Goal: Transaction & Acquisition: Purchase product/service

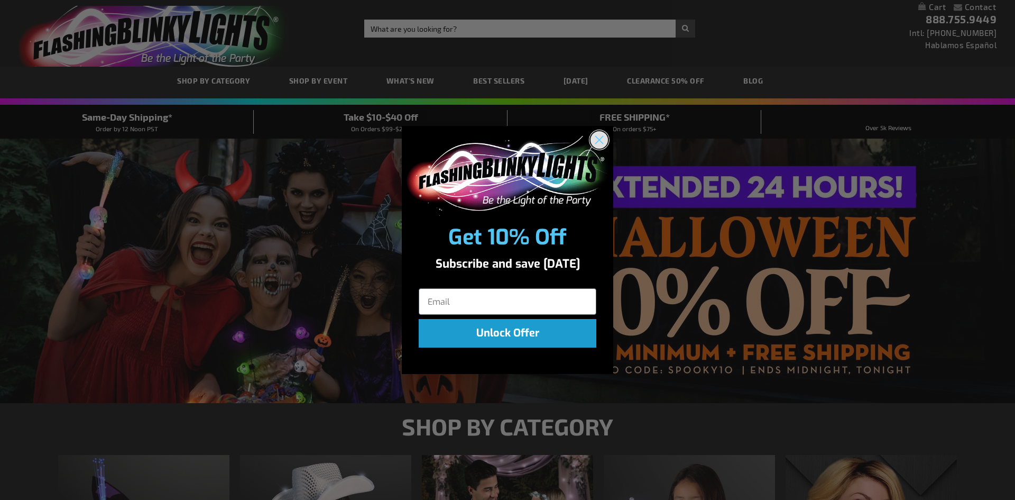
click at [591, 134] on icon "Close dialog" at bounding box center [599, 140] width 19 height 19
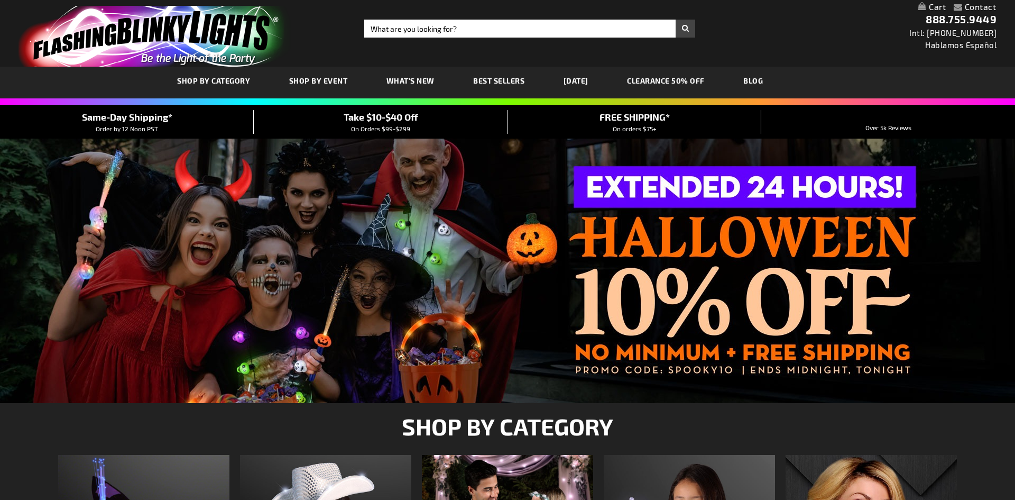
click at [594, 142] on div "Close dialog Get 10% Off Subscribe and save today Unlock Offer Submit" at bounding box center [508, 276] width 212 height 269
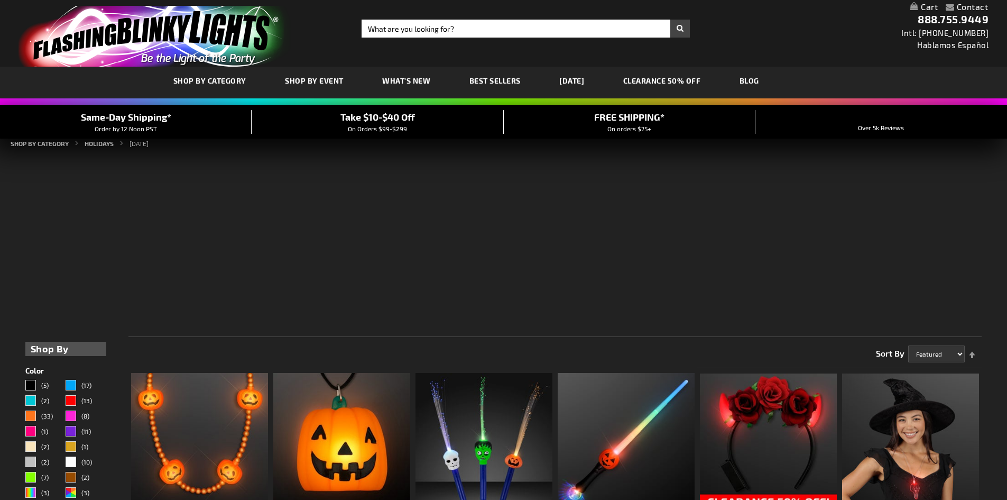
drag, startPoint x: 0, startPoint y: 407, endPoint x: 0, endPoint y: 263, distance: 143.8
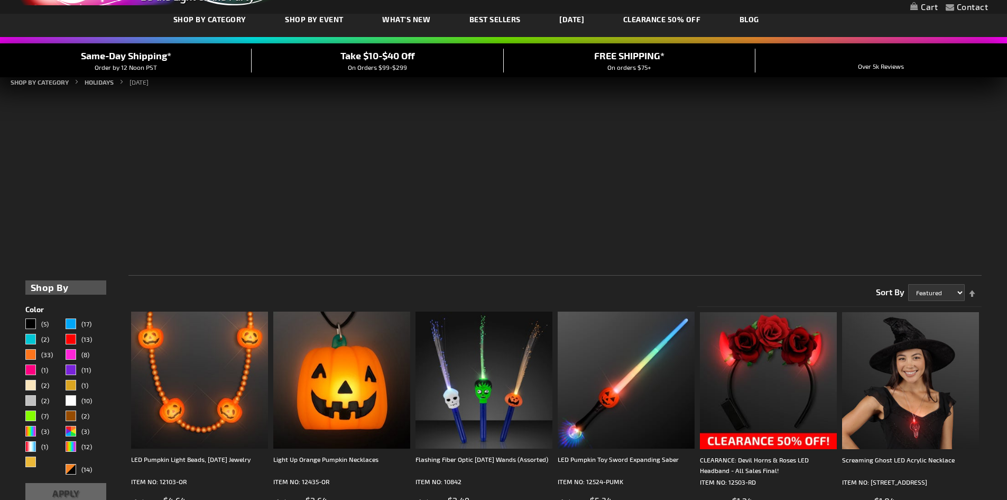
scroll to position [264, 0]
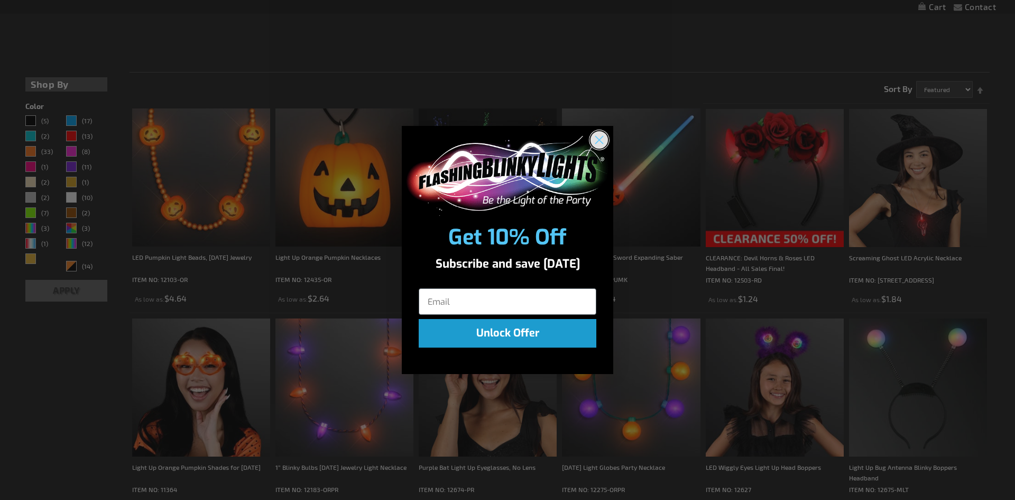
click at [600, 142] on circle "Close dialog" at bounding box center [599, 139] width 17 height 17
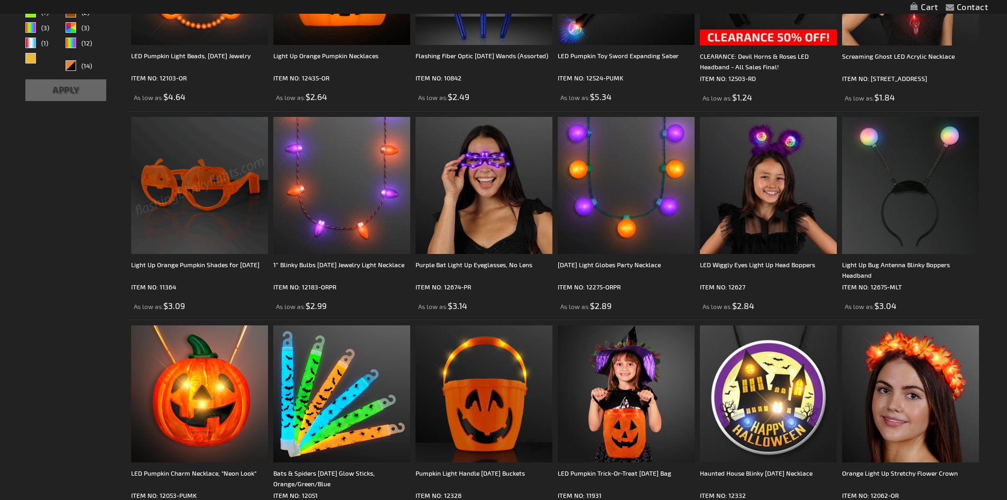
scroll to position [317, 0]
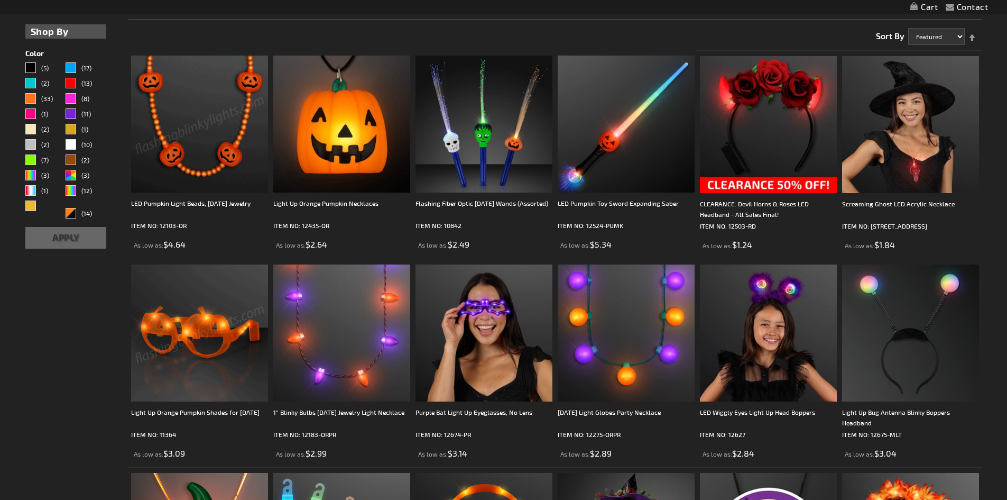
click at [212, 160] on img at bounding box center [199, 124] width 137 height 137
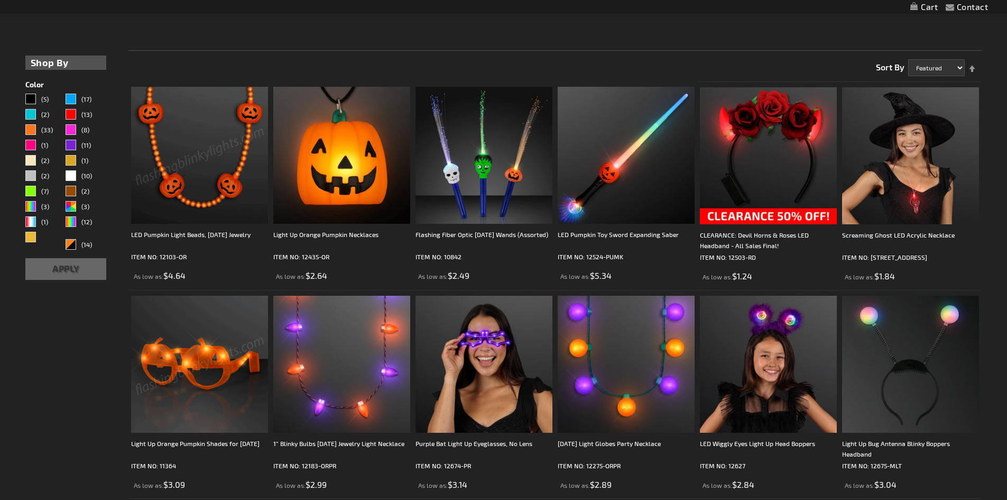
scroll to position [0, 0]
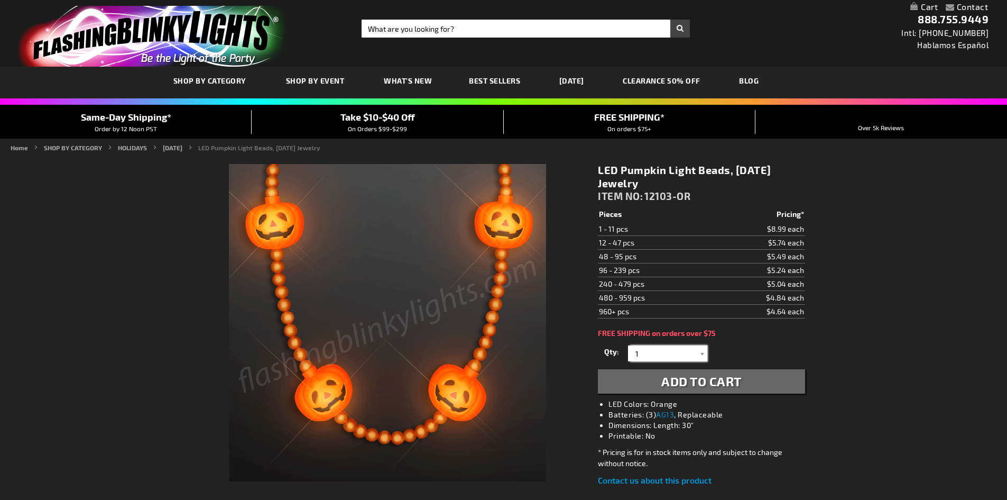
click at [675, 361] on input "1" at bounding box center [669, 353] width 77 height 16
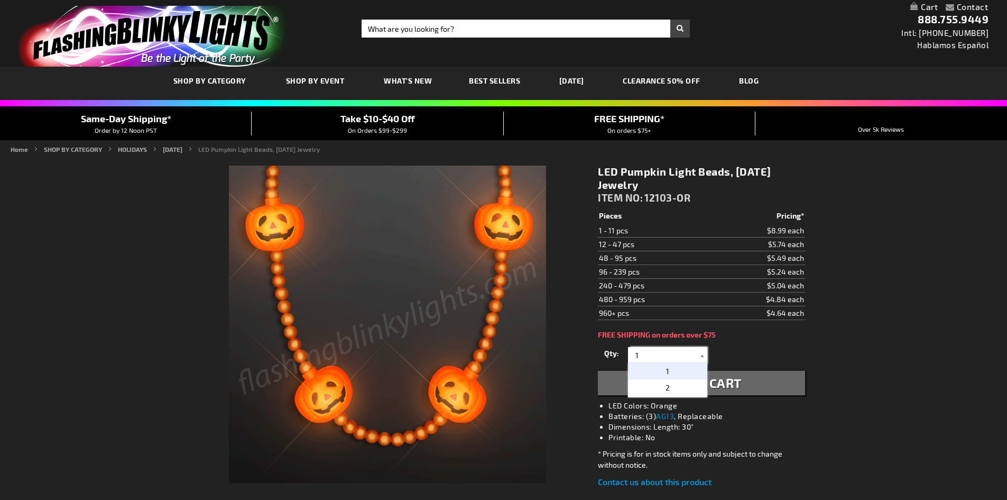
click at [675, 352] on input "1" at bounding box center [669, 355] width 77 height 16
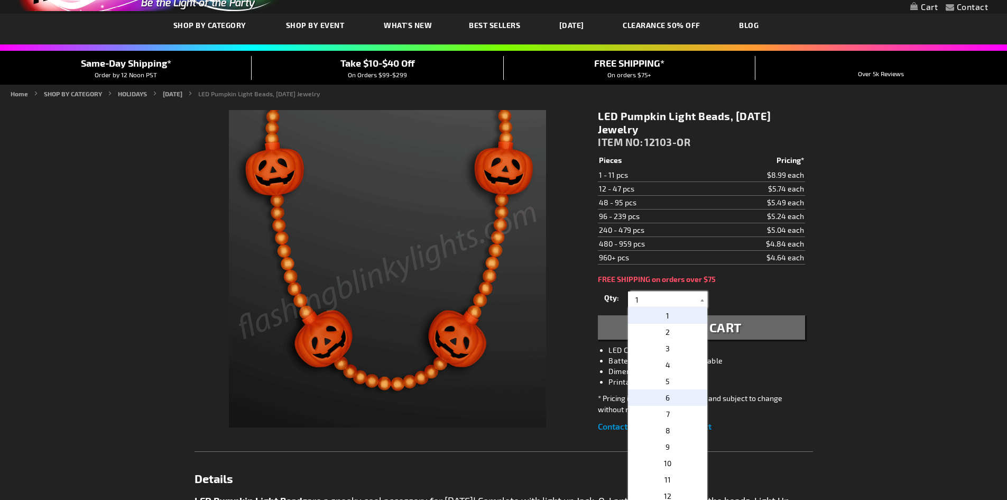
scroll to position [106, 0]
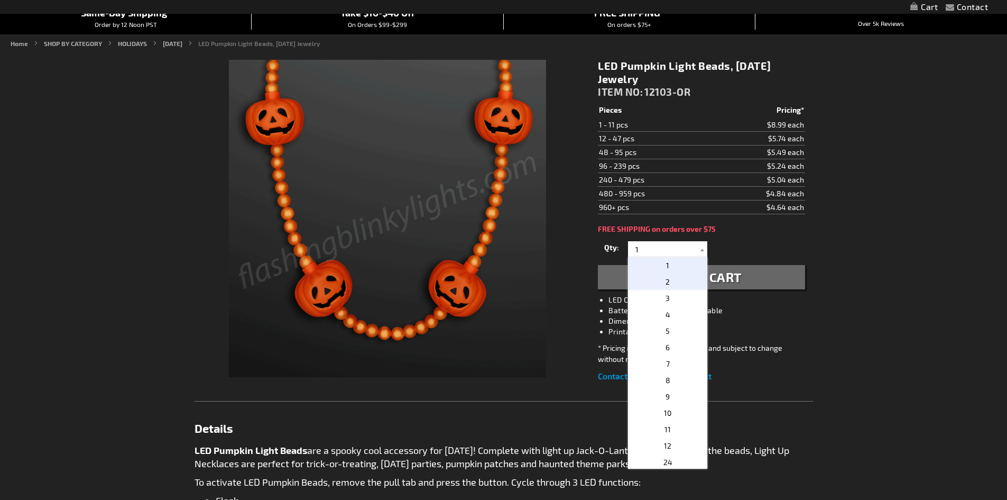
click at [670, 284] on p "2" at bounding box center [667, 281] width 79 height 16
type input "2"
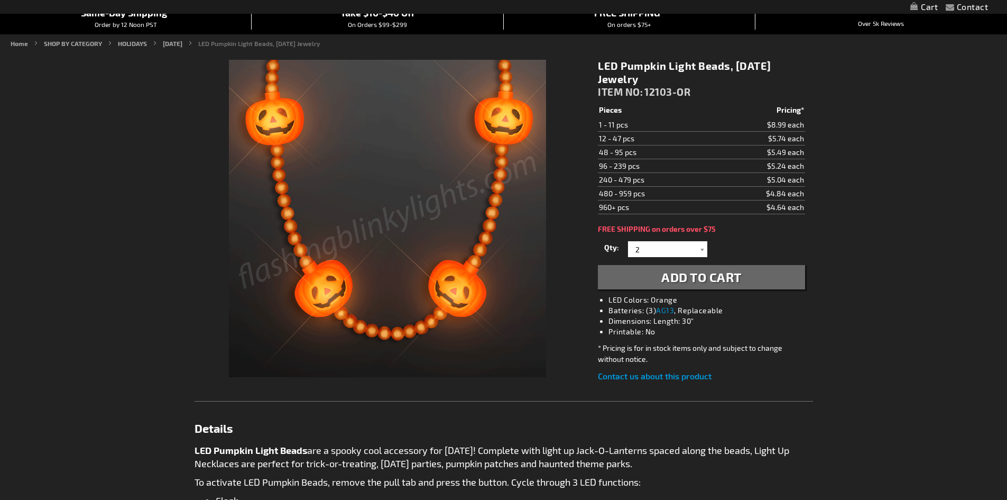
click at [715, 274] on span "Add to Cart" at bounding box center [701, 276] width 80 height 15
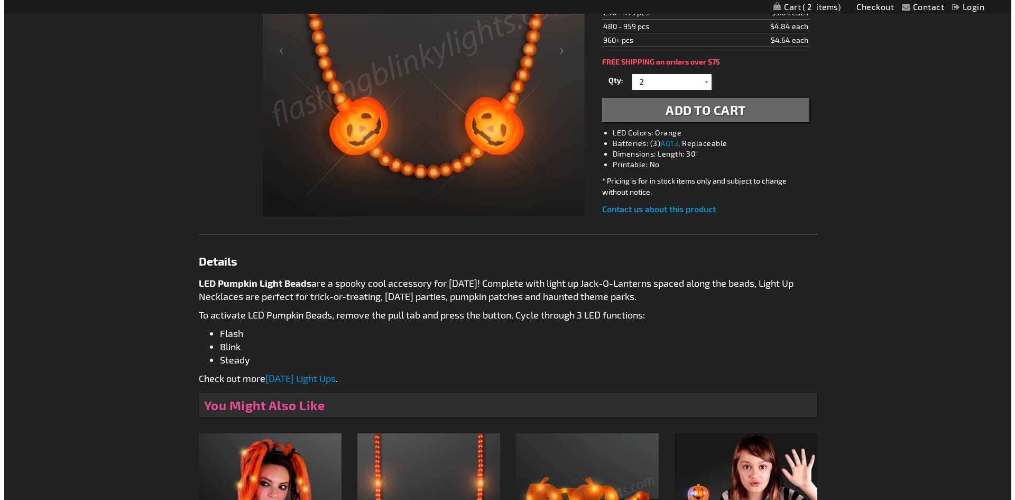
scroll to position [0, 0]
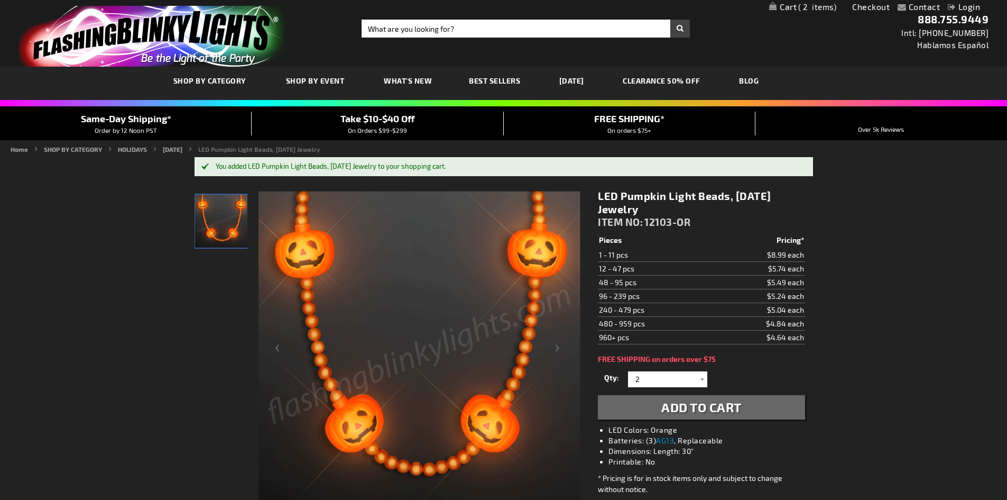
drag, startPoint x: 702, startPoint y: 415, endPoint x: 645, endPoint y: 114, distance: 306.1
click at [810, 6] on span "2" at bounding box center [817, 7] width 38 height 10
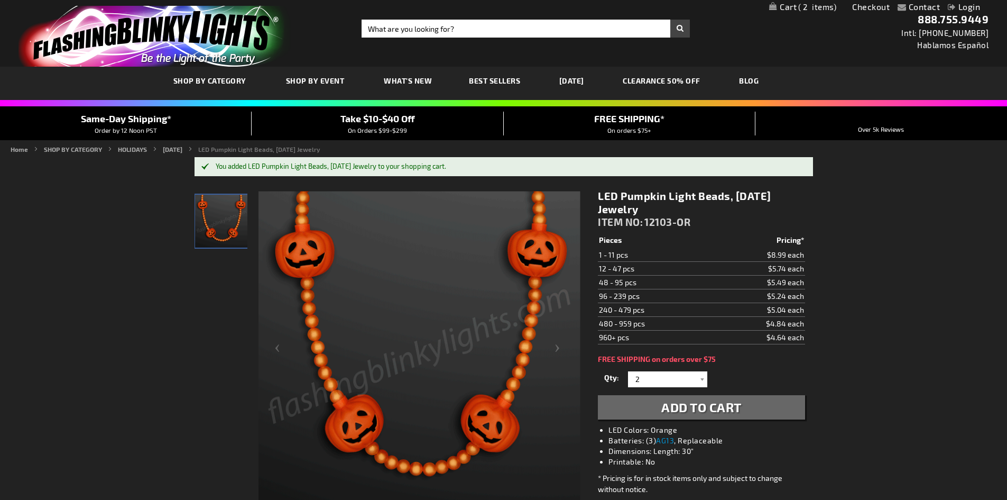
click at [819, 5] on span "2" at bounding box center [817, 7] width 38 height 10
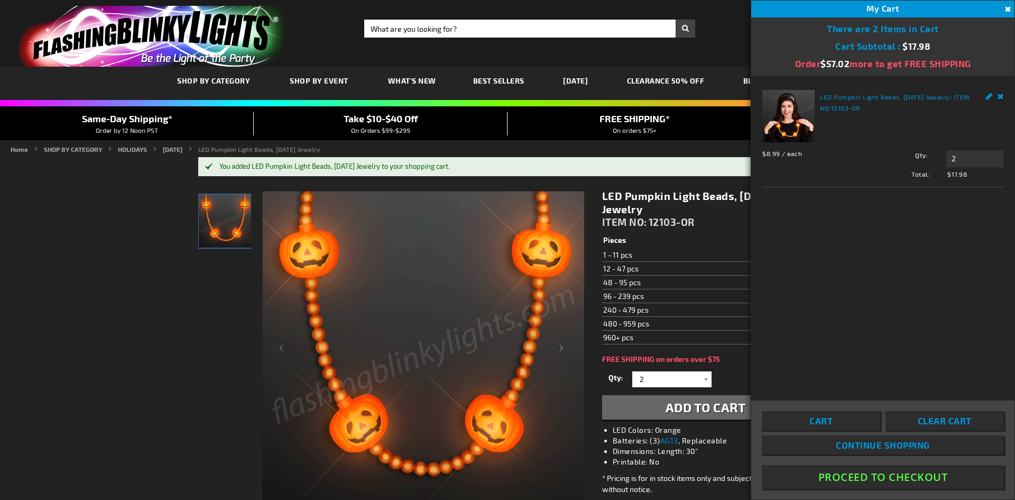
click at [803, 421] on link "Cart" at bounding box center [821, 420] width 118 height 19
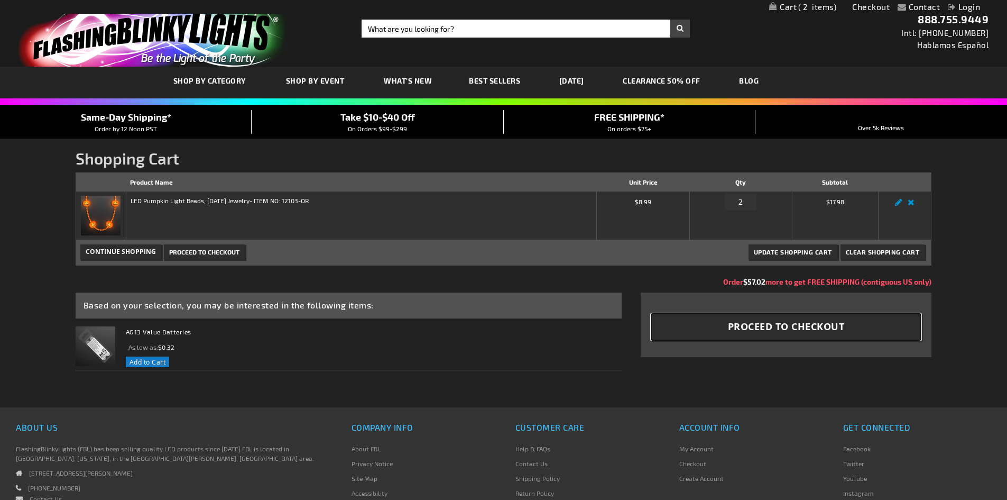
click at [810, 332] on span "Proceed to Checkout" at bounding box center [786, 326] width 117 height 13
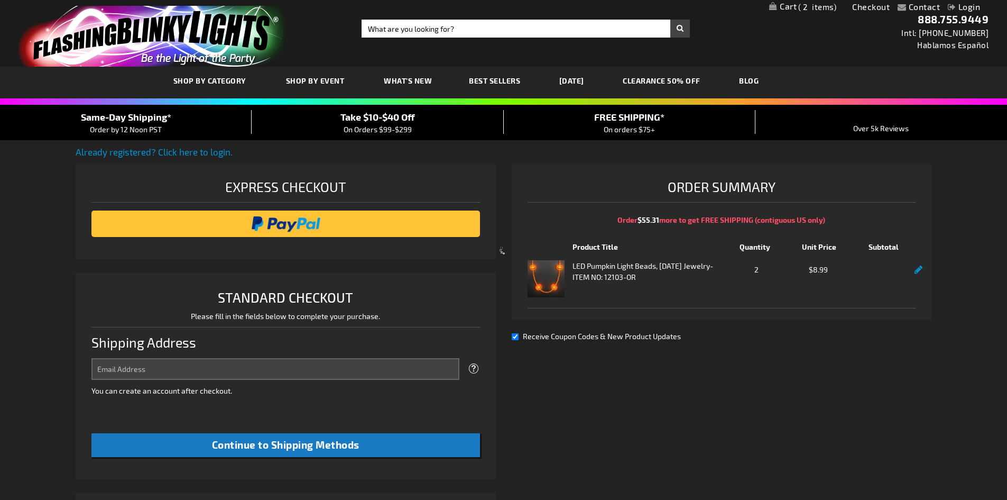
select select "US"
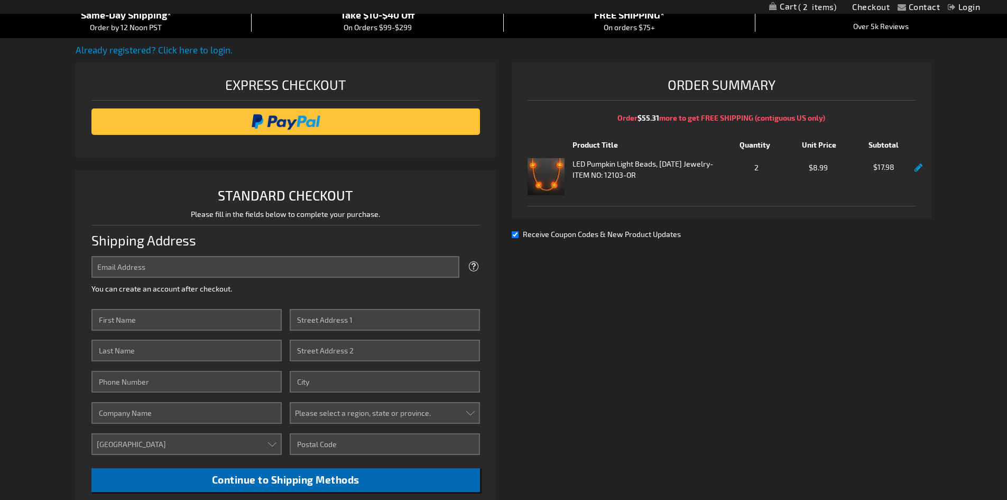
scroll to position [8, 0]
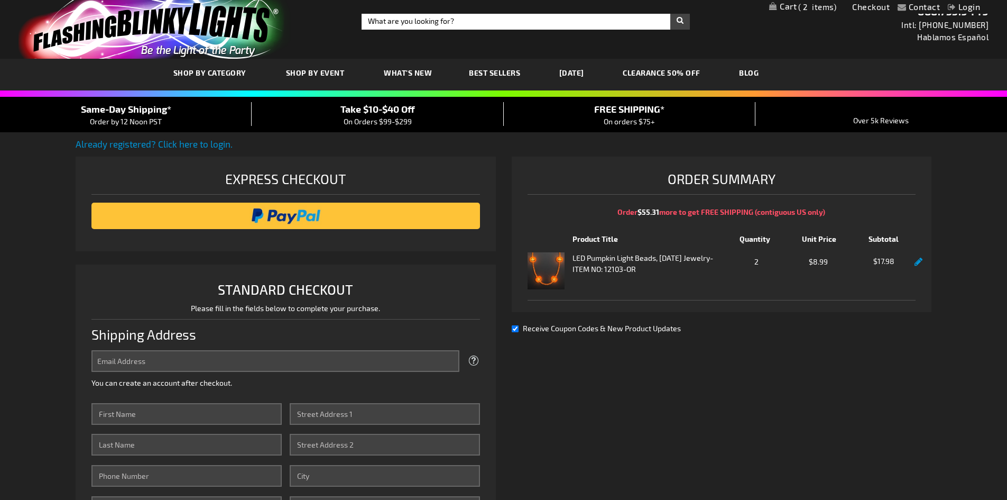
click at [611, 326] on span "Receive Coupon Codes & New Product Updates" at bounding box center [602, 328] width 158 height 9
click at [519, 326] on input "Receive Coupon Codes & New Product Updates" at bounding box center [515, 328] width 7 height 7
checkbox input "false"
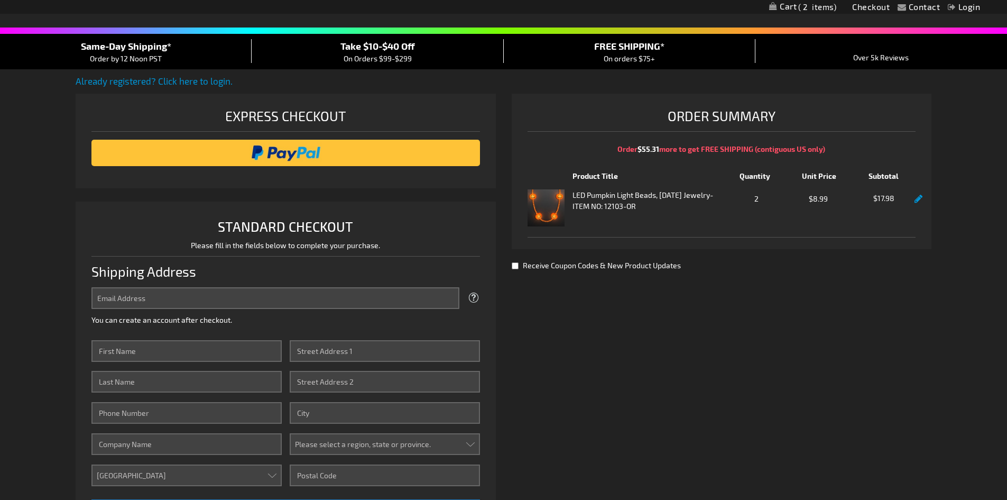
scroll to position [0, 0]
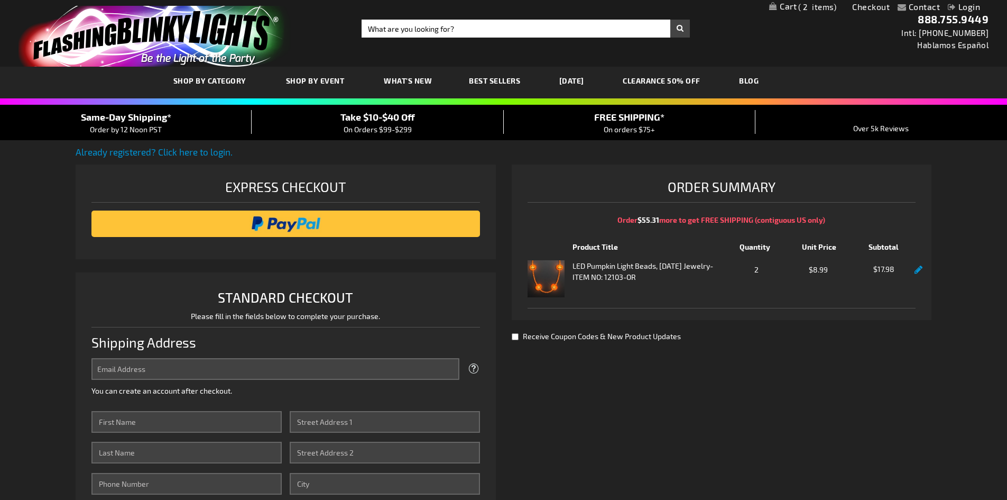
click at [917, 271] on link at bounding box center [919, 269] width 8 height 9
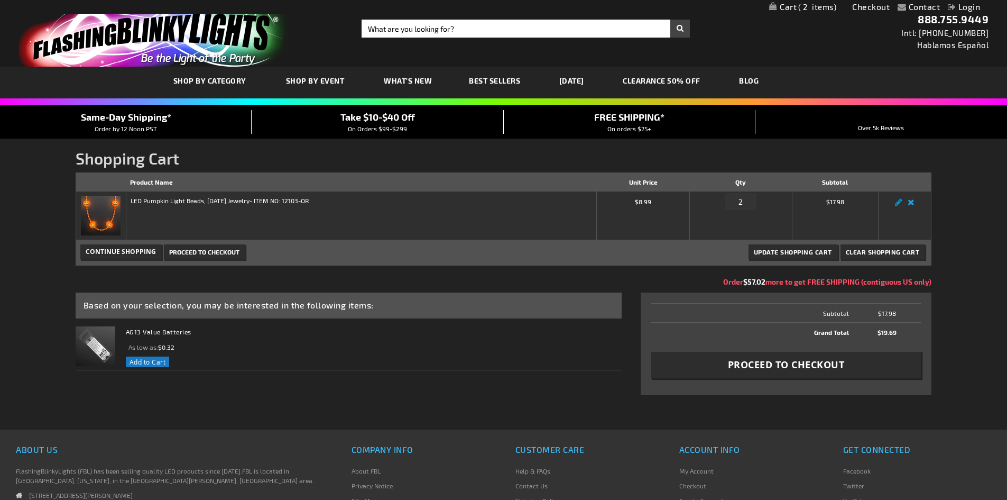
click at [911, 205] on link "Remove item" at bounding box center [911, 205] width 12 height 0
